Goal: Navigation & Orientation: Find specific page/section

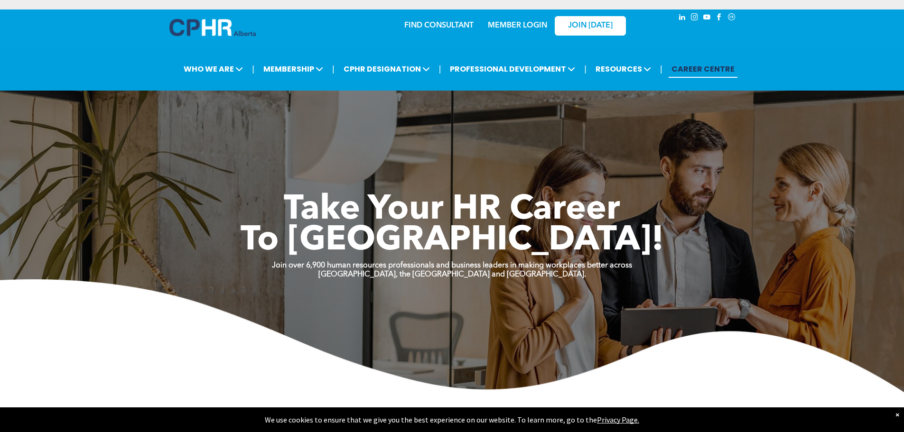
click at [516, 26] on link "MEMBER LOGIN" at bounding box center [517, 26] width 59 height 8
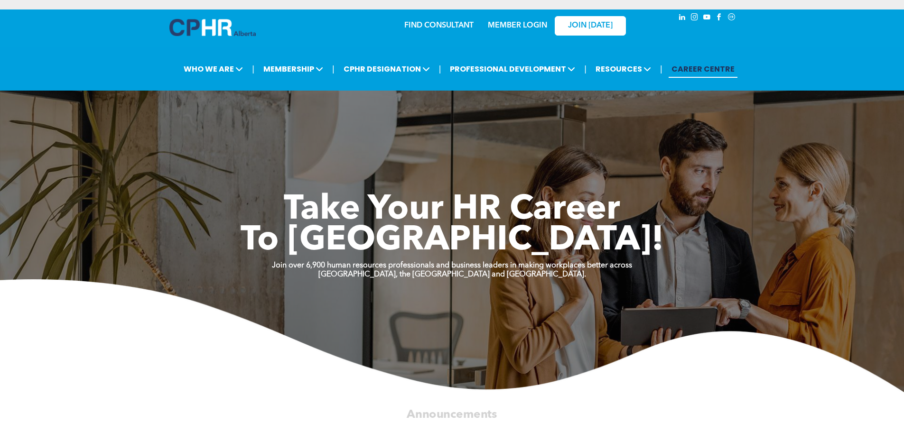
click at [536, 28] on link "MEMBER LOGIN" at bounding box center [517, 26] width 59 height 8
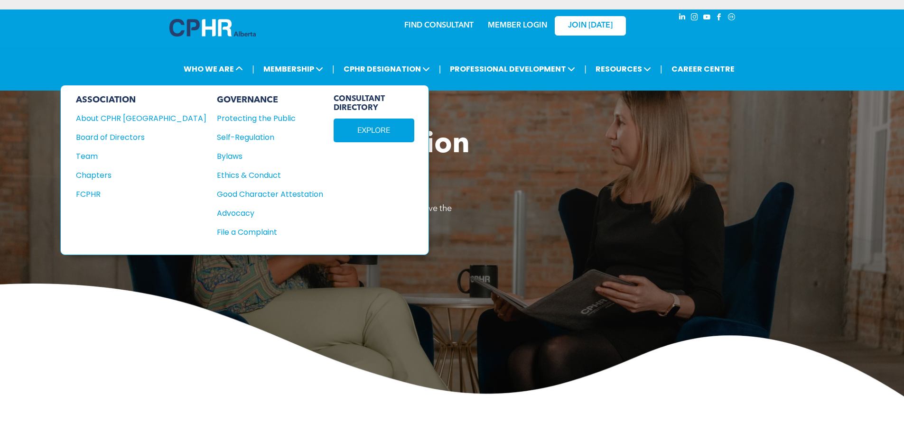
click at [158, 73] on div "| WHO WE ARE ASSOCIATION About CPHR [GEOGRAPHIC_DATA] Board of Directors Team C…" at bounding box center [459, 69] width 880 height 22
